Goal: Find specific page/section

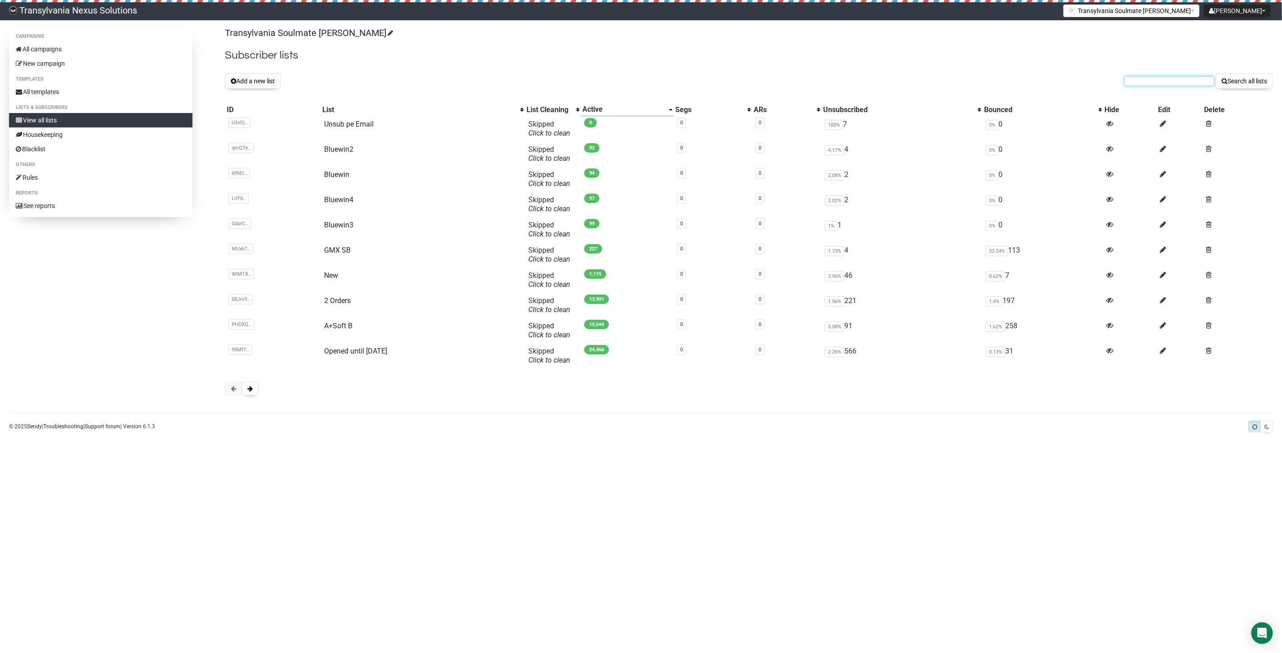
click at [1155, 82] on input "text" at bounding box center [1169, 81] width 90 height 10
paste input "[PERSON_NAME][EMAIL_ADDRESS][DOMAIN_NAME]"
drag, startPoint x: 1128, startPoint y: 79, endPoint x: 1128, endPoint y: 91, distance: 11.3
click at [1128, 79] on input "[PERSON_NAME][EMAIL_ADDRESS][DOMAIN_NAME]" at bounding box center [1169, 81] width 90 height 10
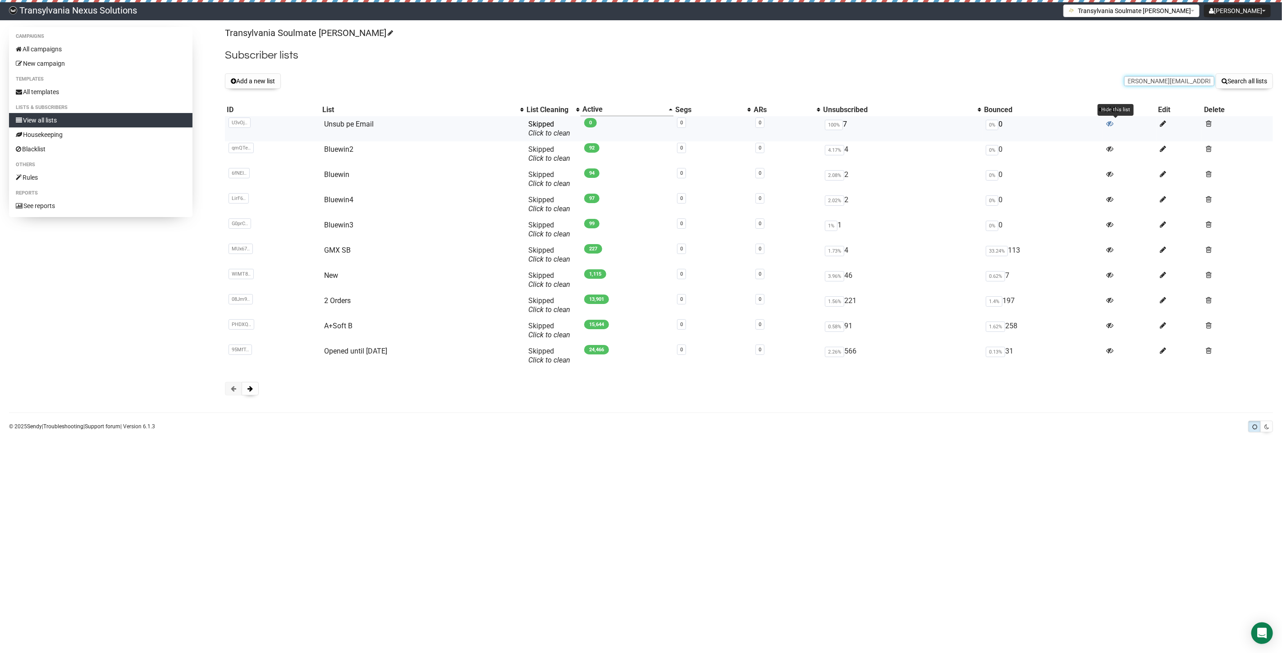
scroll to position [0, 0]
type input "[PERSON_NAME][EMAIL_ADDRESS][DOMAIN_NAME]"
click at [1243, 82] on button "Search all lists" at bounding box center [1243, 80] width 57 height 15
click at [44, 87] on link "All templates" at bounding box center [100, 92] width 183 height 14
